Goal: Information Seeking & Learning: Learn about a topic

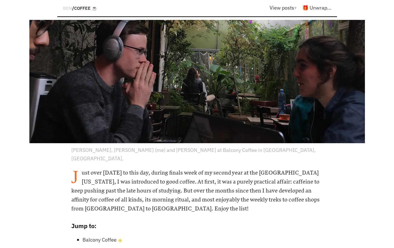
scroll to position [149, 0]
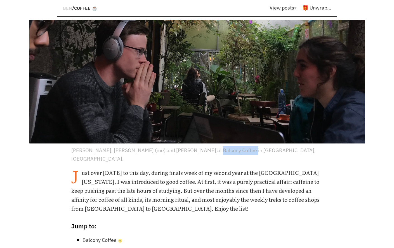
drag, startPoint x: 198, startPoint y: 136, endPoint x: 231, endPoint y: 137, distance: 33.6
click at [231, 146] on p "[PERSON_NAME], [PERSON_NAME] (me) and [PERSON_NAME] at Balcony Coffee in [GEOGR…" at bounding box center [197, 154] width 252 height 17
copy p "Balcony Coffee"
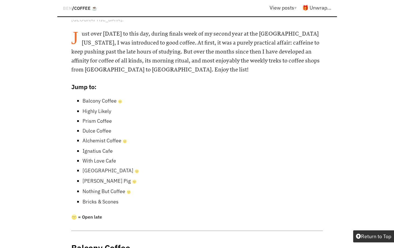
scroll to position [285, 0]
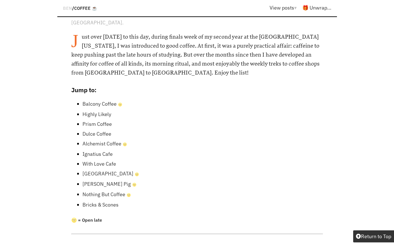
click at [83, 121] on link "Prism Coffee" at bounding box center [97, 124] width 29 height 6
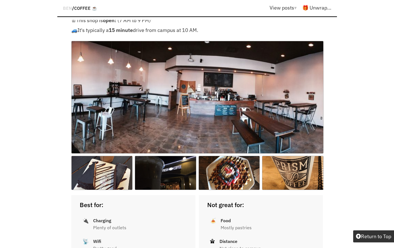
scroll to position [1828, 0]
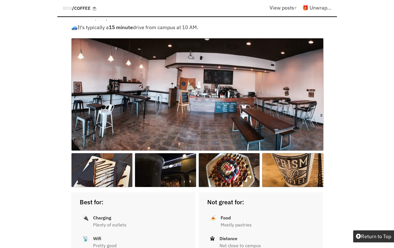
scroll to position [285, 0]
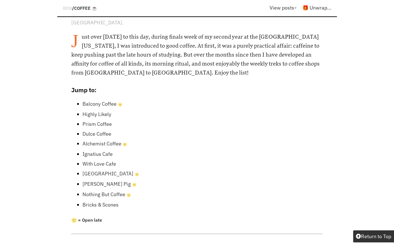
click at [102, 130] on link "Dulce Coffee" at bounding box center [97, 133] width 29 height 6
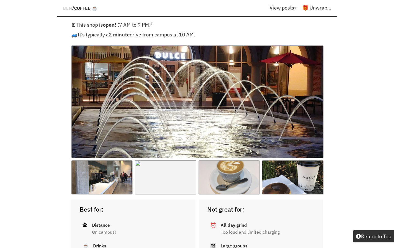
scroll to position [285, 0]
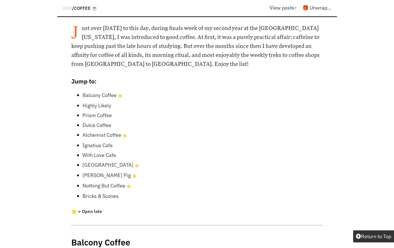
click at [100, 152] on link "With Love Cafe" at bounding box center [100, 155] width 34 height 6
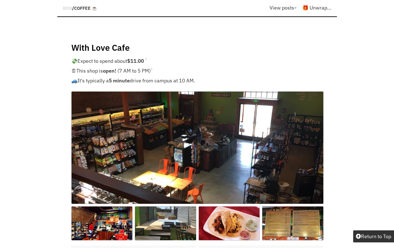
scroll to position [4191, 0]
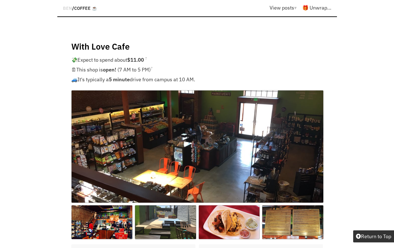
scroll to position [294, 0]
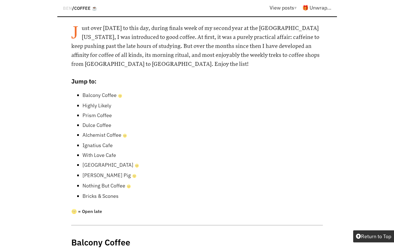
click at [94, 142] on link "Ignatius Cafe" at bounding box center [98, 145] width 30 height 6
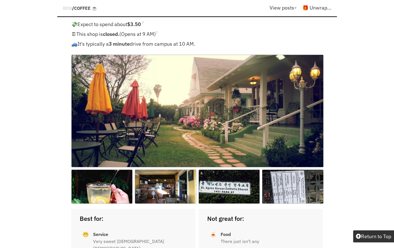
scroll to position [3536, 0]
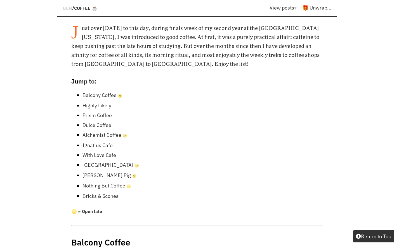
click at [106, 161] on link "Yellow House Cafe 🌝" at bounding box center [111, 164] width 57 height 6
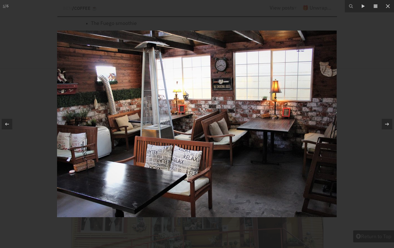
click at [388, 145] on div at bounding box center [197, 124] width 394 height 248
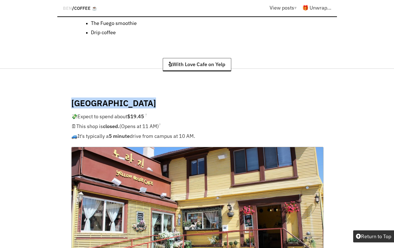
drag, startPoint x: 148, startPoint y: 33, endPoint x: 65, endPoint y: 30, distance: 82.6
copy h4 "[GEOGRAPHIC_DATA]"
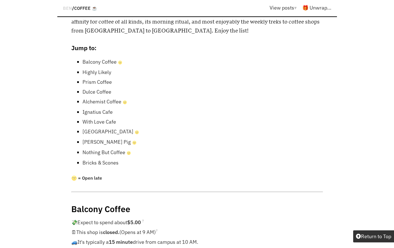
scroll to position [328, 0]
click at [104, 148] on link "Nothing But Coffee 🌝" at bounding box center [107, 151] width 48 height 6
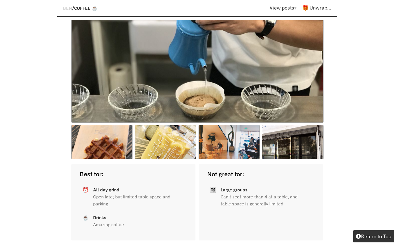
scroll to position [6006, 0]
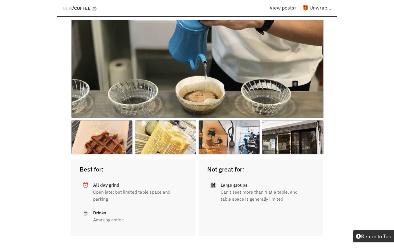
scroll to position [328, 0]
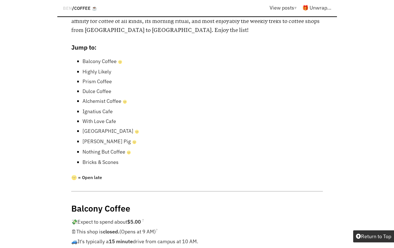
click at [111, 138] on link "[PERSON_NAME] Pig 🌝" at bounding box center [110, 141] width 54 height 6
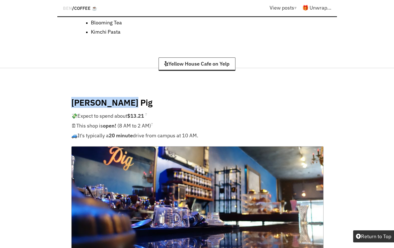
drag, startPoint x: 70, startPoint y: 31, endPoint x: 130, endPoint y: 33, distance: 59.6
copy h4 "[PERSON_NAME] Pig"
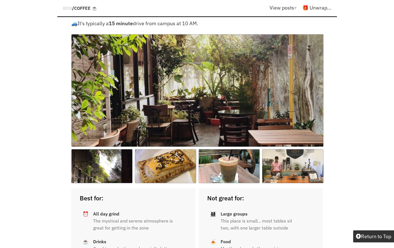
scroll to position [575, 0]
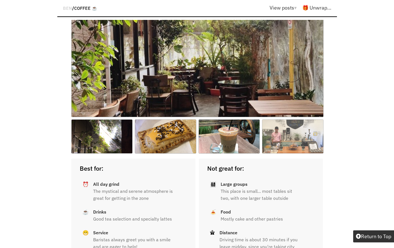
click at [297, 119] on img at bounding box center [293, 136] width 62 height 34
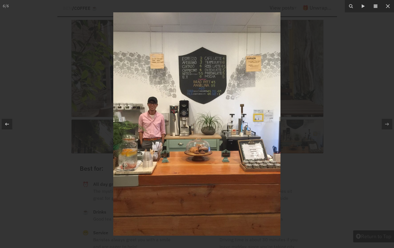
click at [318, 119] on div at bounding box center [197, 124] width 394 height 248
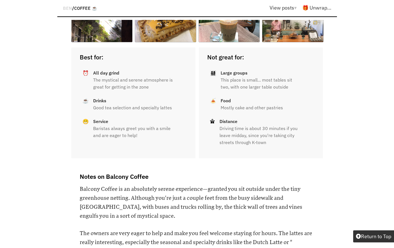
scroll to position [554, 0]
